Goal: Communication & Community: Answer question/provide support

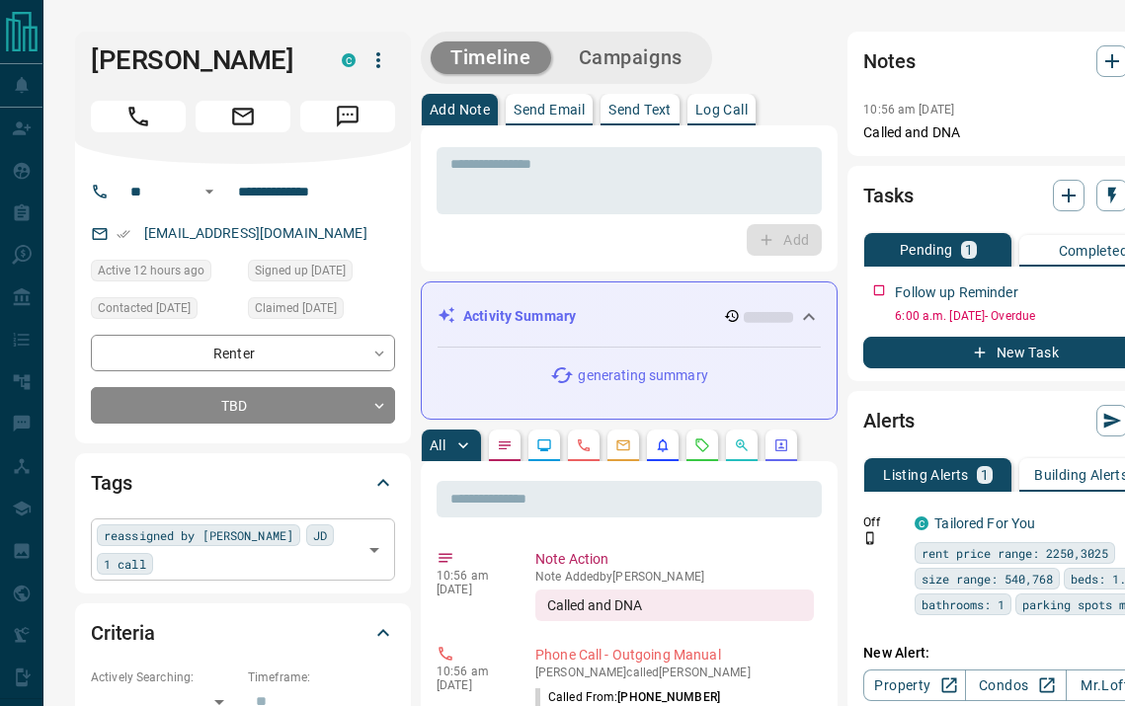
click at [299, 555] on input "text" at bounding box center [258, 563] width 198 height 22
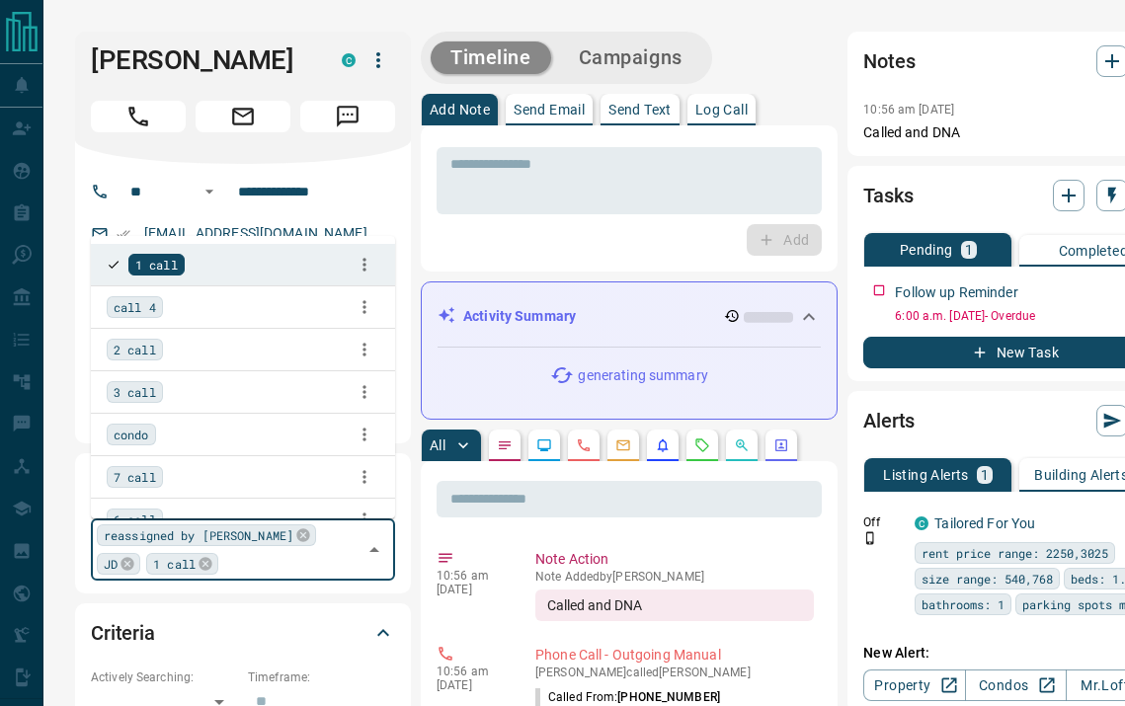
type input "*"
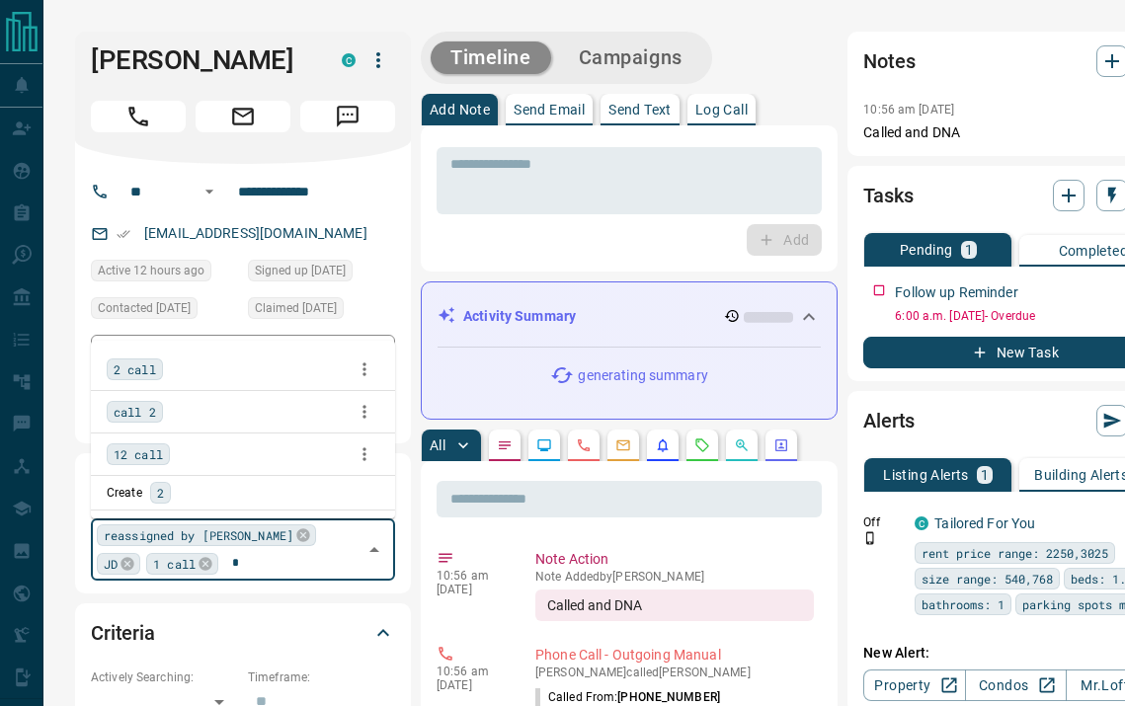
click at [148, 365] on span "2 call" at bounding box center [135, 370] width 42 height 20
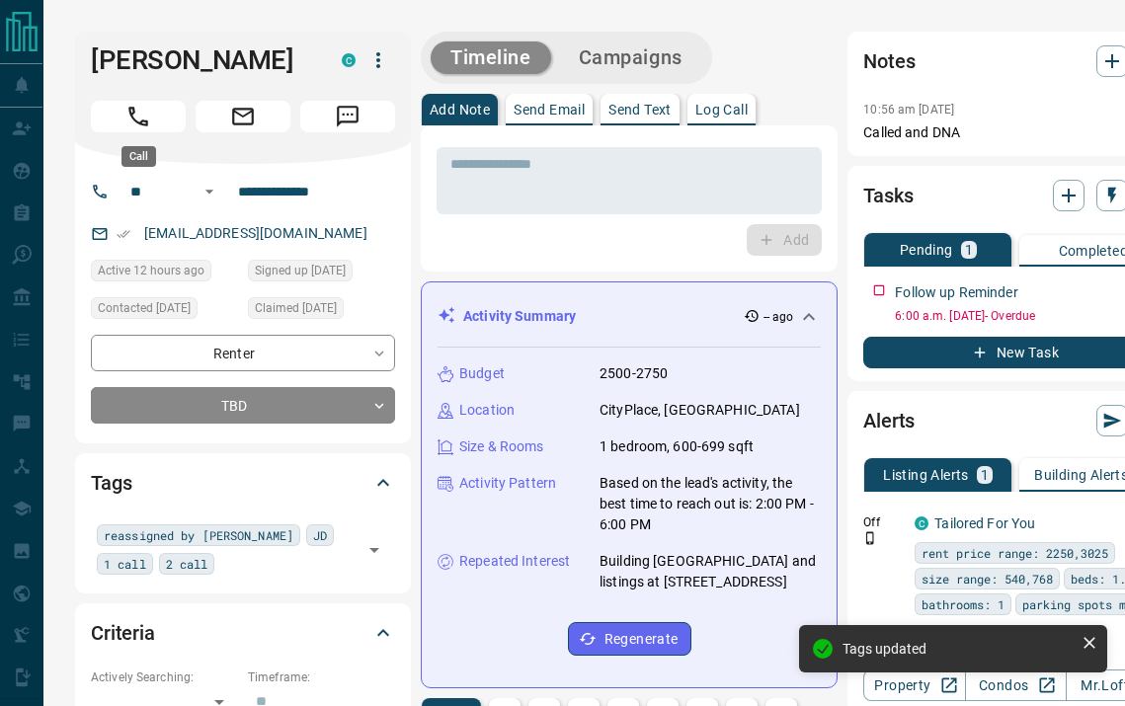
click at [142, 121] on icon "Call" at bounding box center [138, 117] width 20 height 20
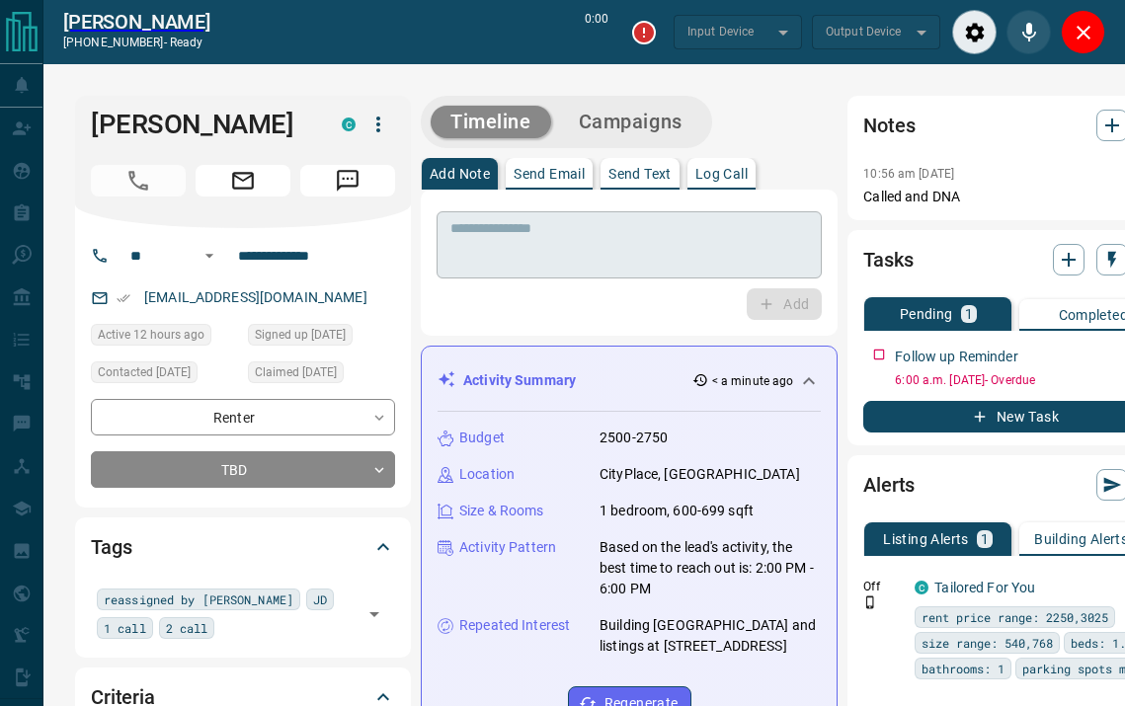
type input "*******"
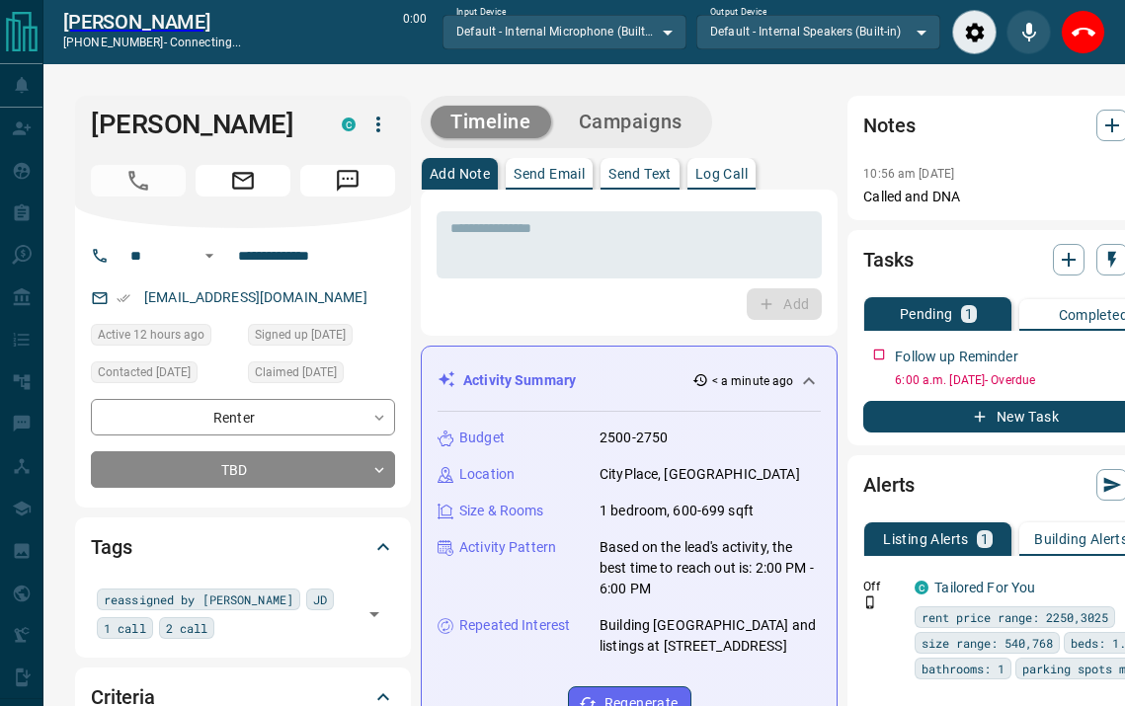
click at [712, 174] on p "Log Call" at bounding box center [721, 174] width 52 height 14
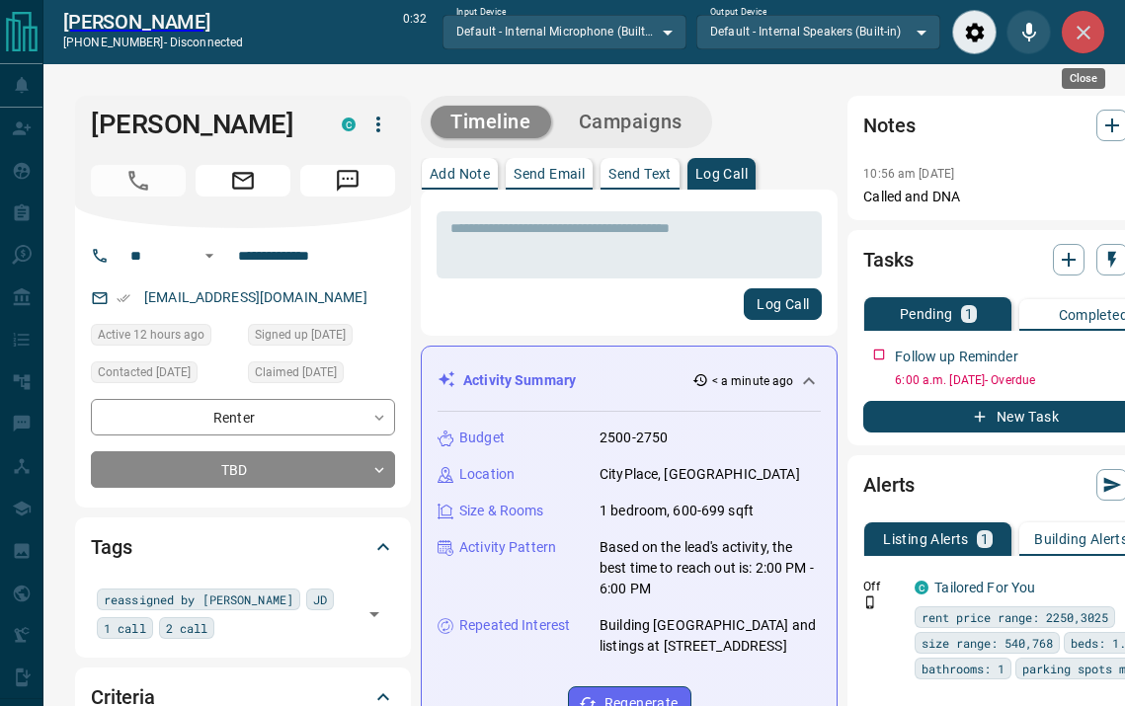
click at [1088, 22] on icon "Close" at bounding box center [1084, 33] width 24 height 24
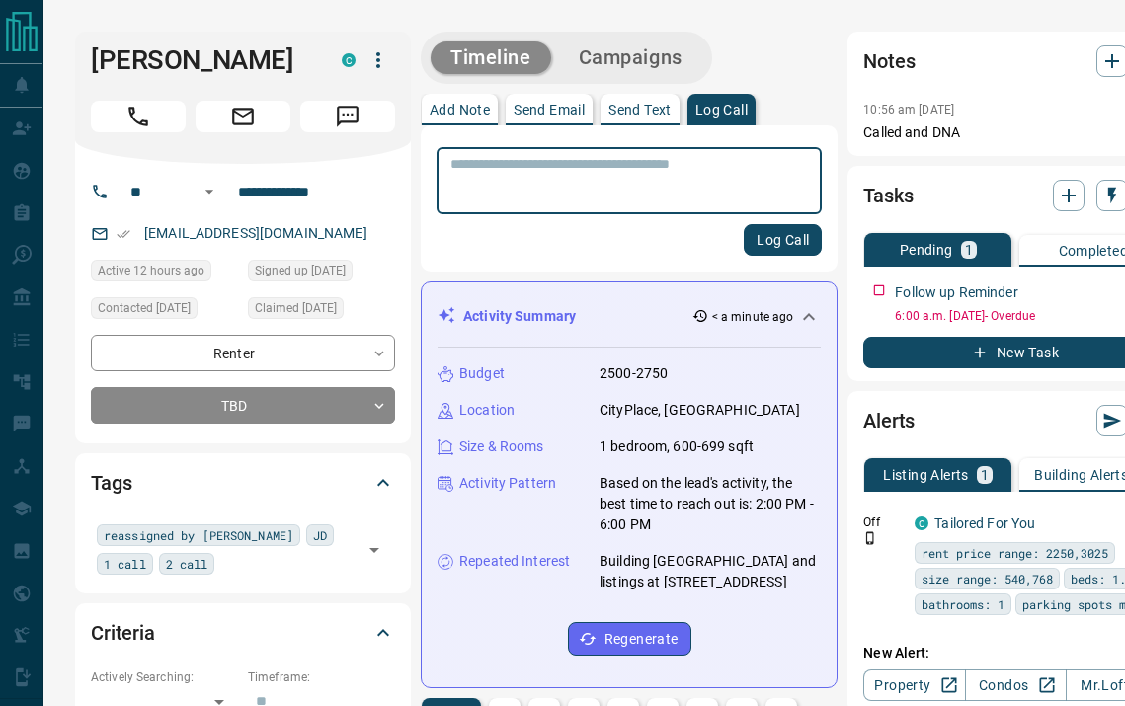
click at [709, 182] on textarea at bounding box center [629, 181] width 358 height 50
type textarea "****"
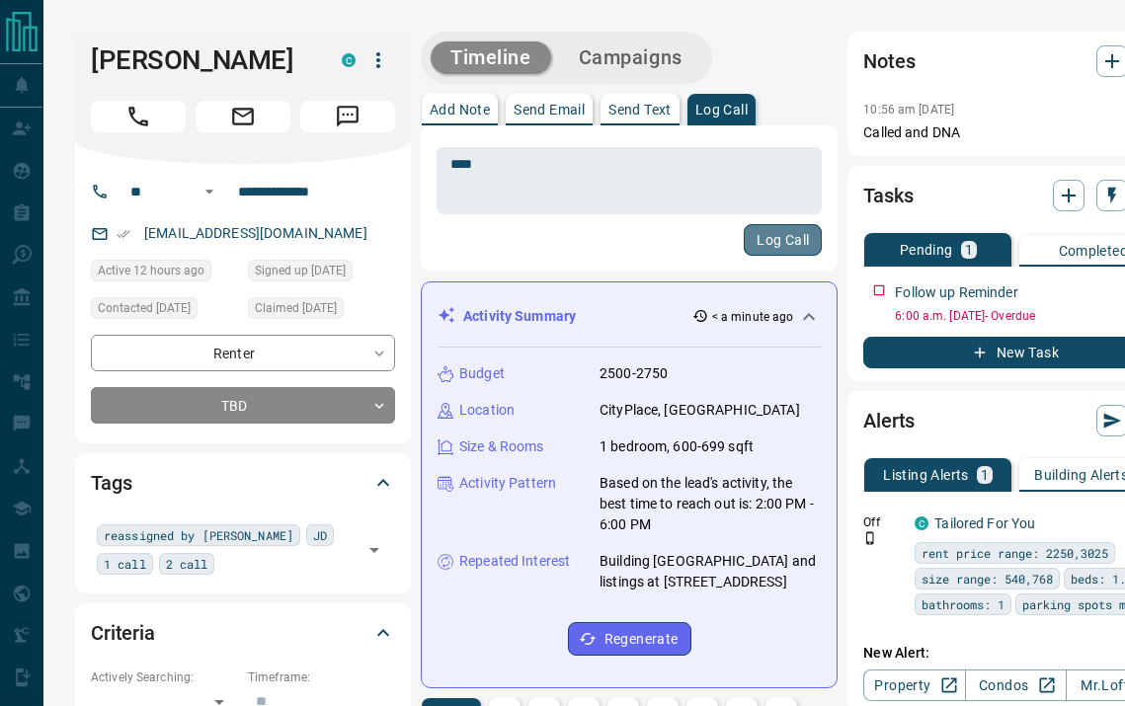
click at [763, 239] on button "Log Call" at bounding box center [783, 240] width 78 height 32
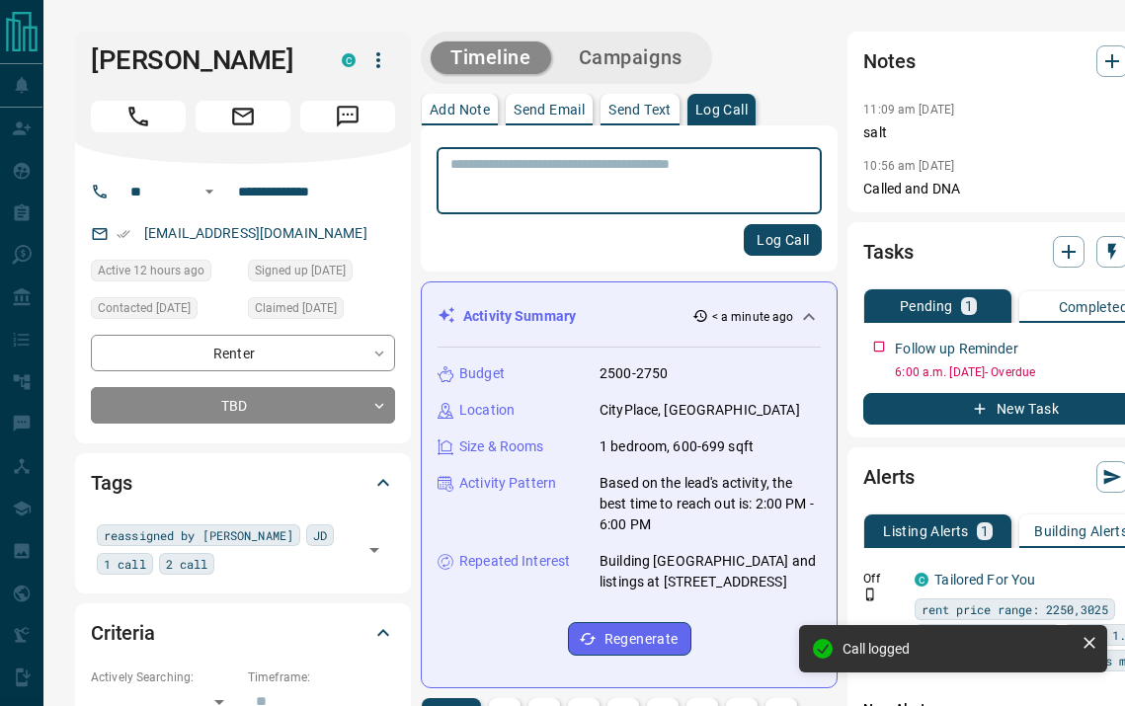
scroll to position [0, 32]
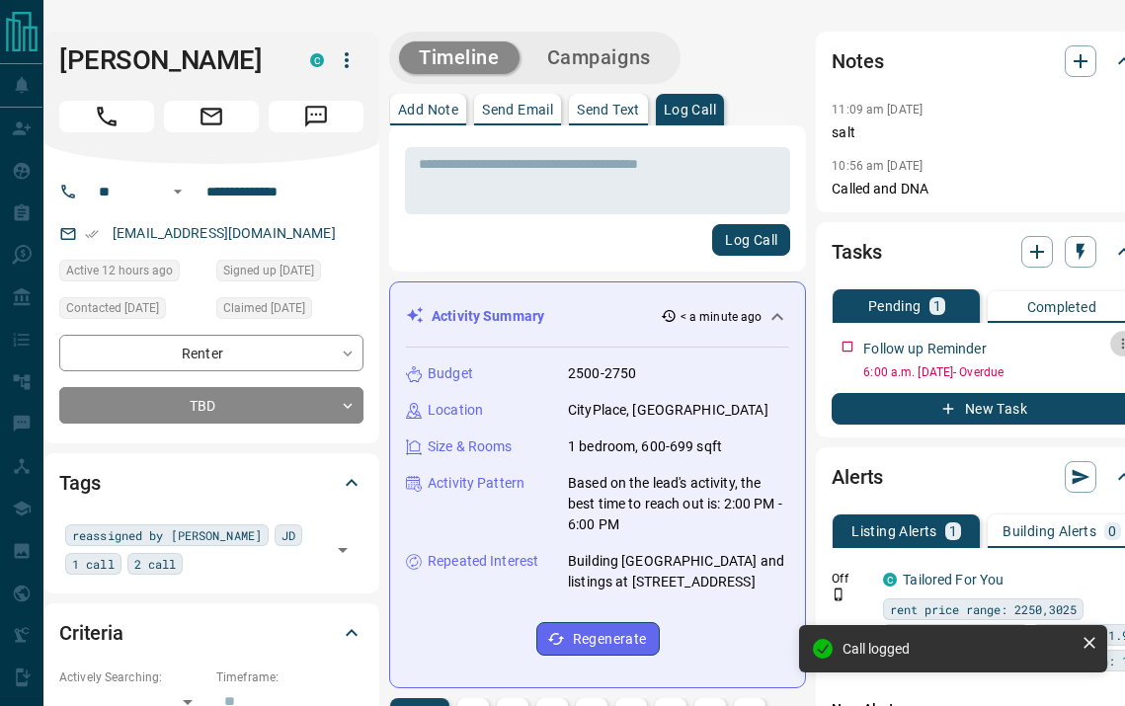
click at [1115, 346] on icon "button" at bounding box center [1123, 344] width 16 height 16
click at [1054, 381] on li "Edit" at bounding box center [1065, 381] width 87 height 30
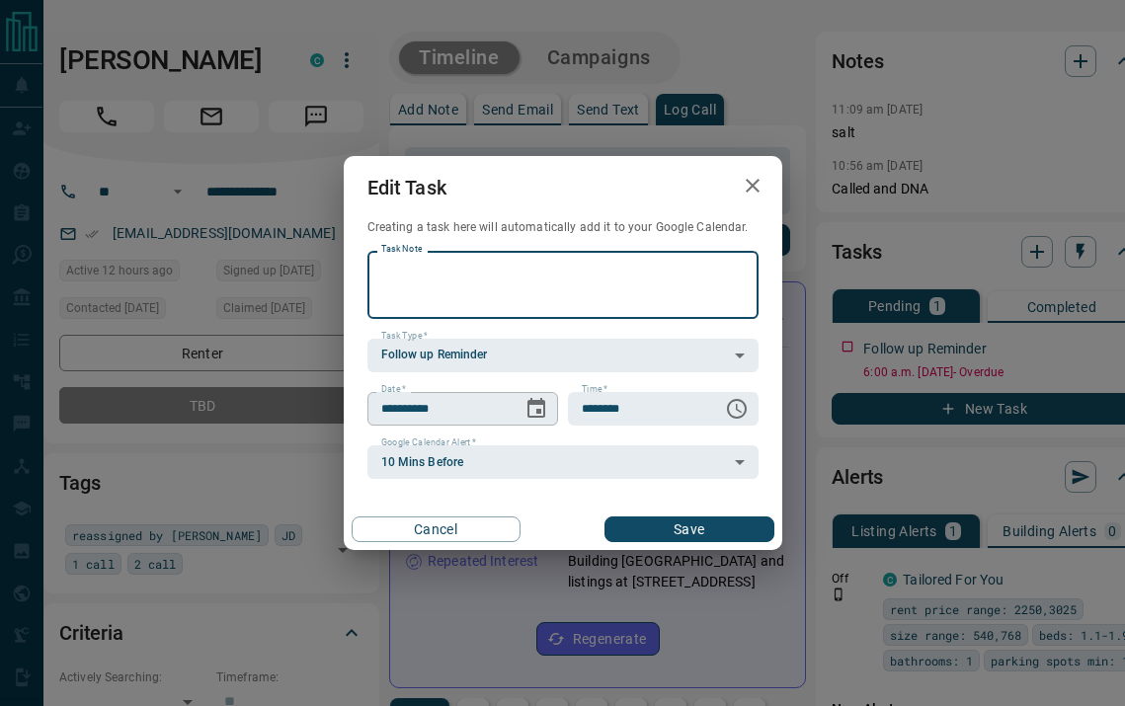
click at [530, 418] on icon "Choose date, selected date is Aug 14, 2025" at bounding box center [536, 408] width 18 height 20
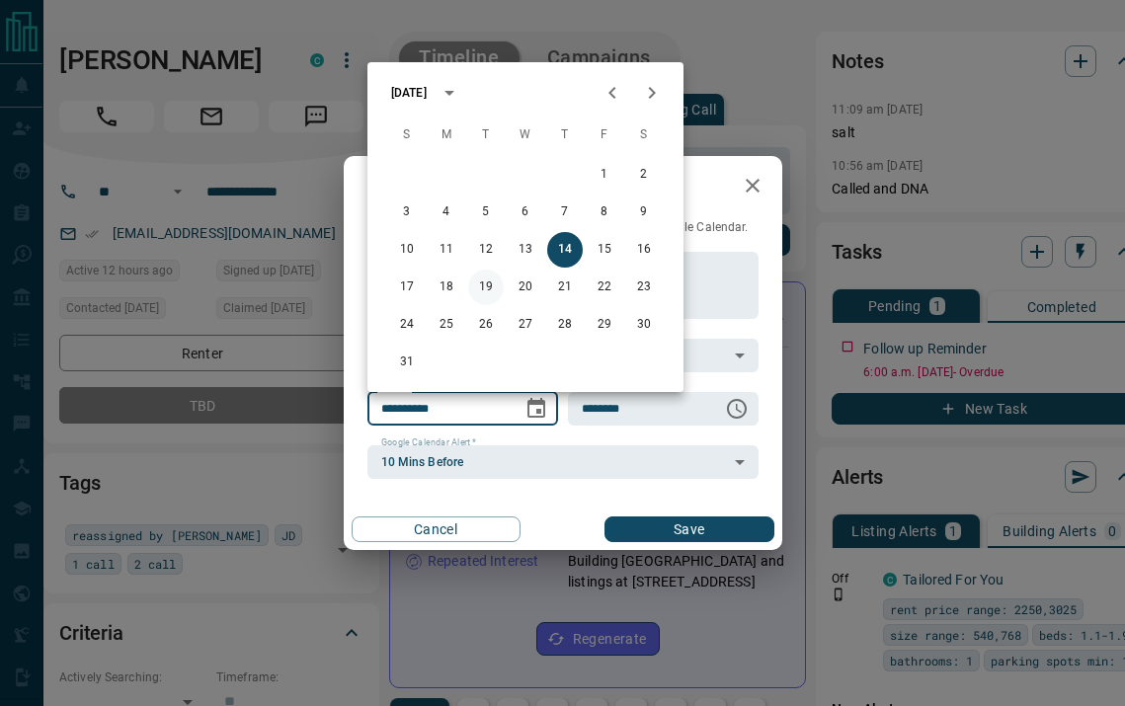
click at [485, 284] on button "19" at bounding box center [486, 288] width 36 height 36
type input "**********"
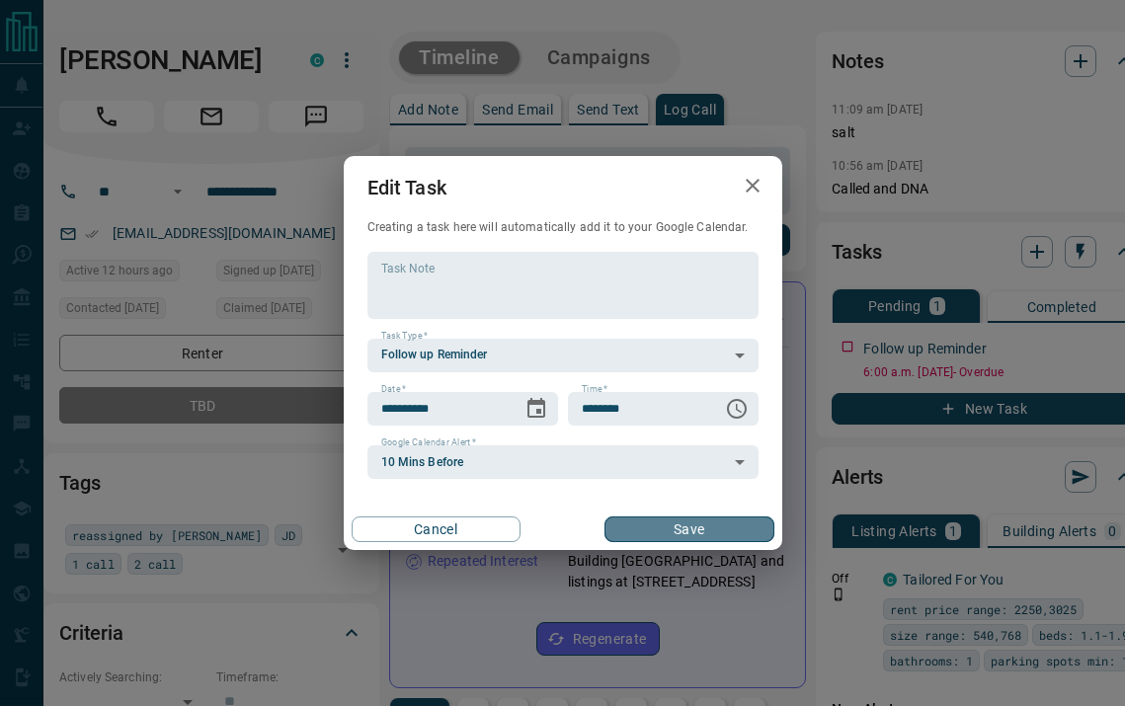
click at [644, 522] on button "Save" at bounding box center [688, 530] width 169 height 26
